Goal: Transaction & Acquisition: Purchase product/service

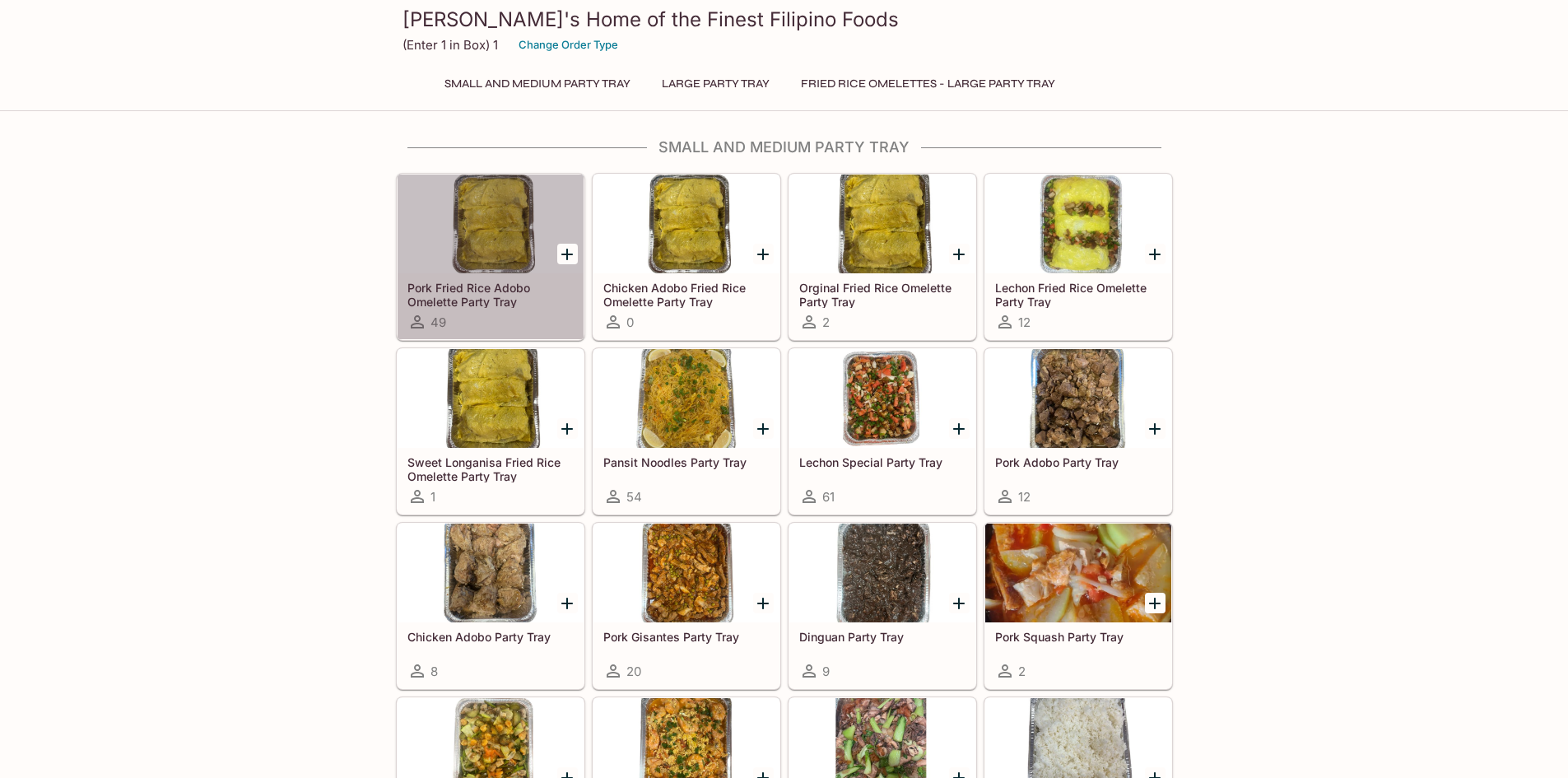
click at [499, 291] on h5 "Pork Fried Rice Adobo Omelette Party Tray" at bounding box center [490, 294] width 166 height 28
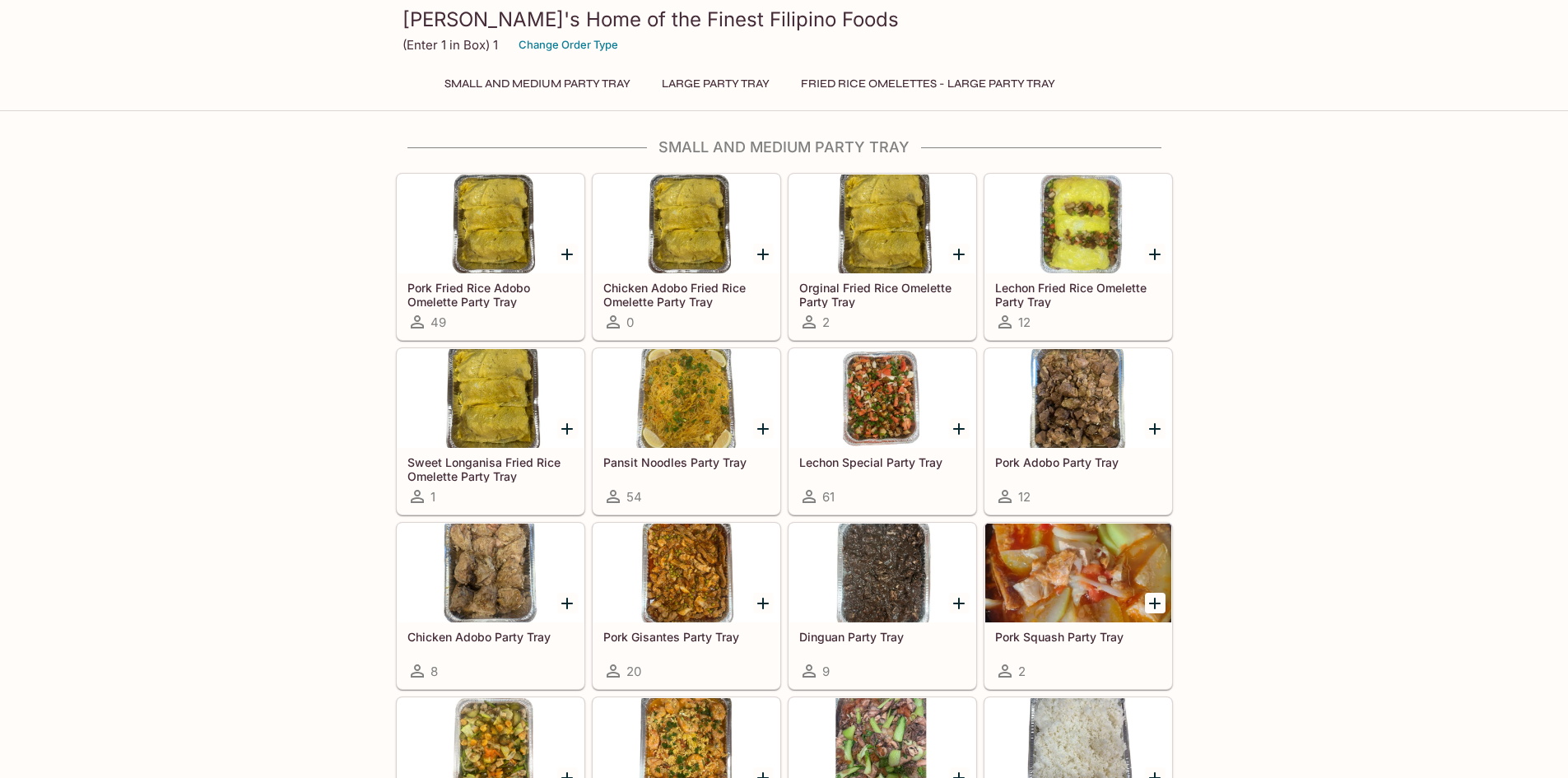
click at [917, 457] on h5 "Lechon Special Party Tray" at bounding box center [882, 462] width 166 height 14
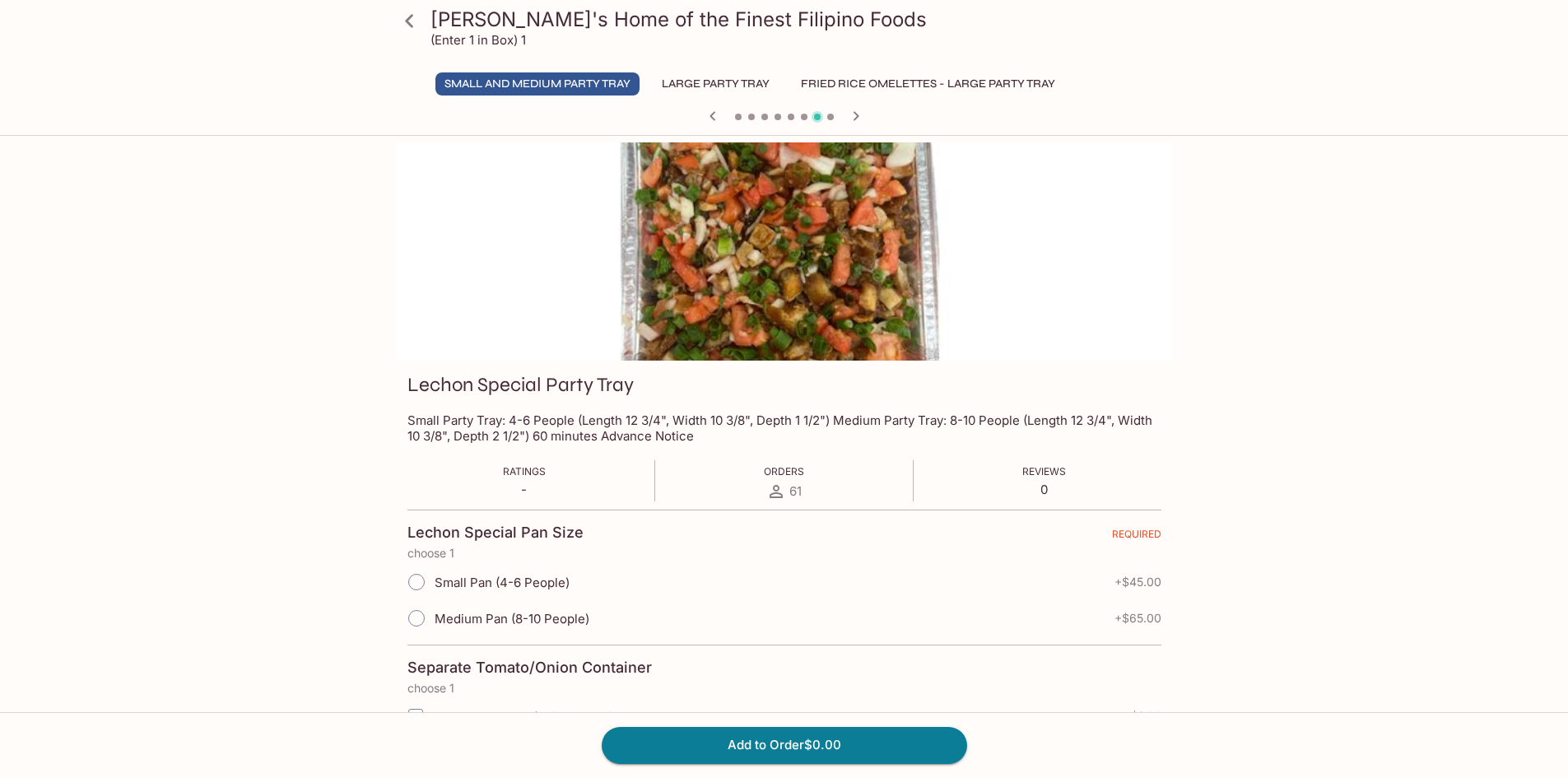
click at [763, 282] on div at bounding box center [784, 251] width 777 height 218
click at [764, 282] on div at bounding box center [784, 251] width 777 height 218
